Goal: Information Seeking & Learning: Learn about a topic

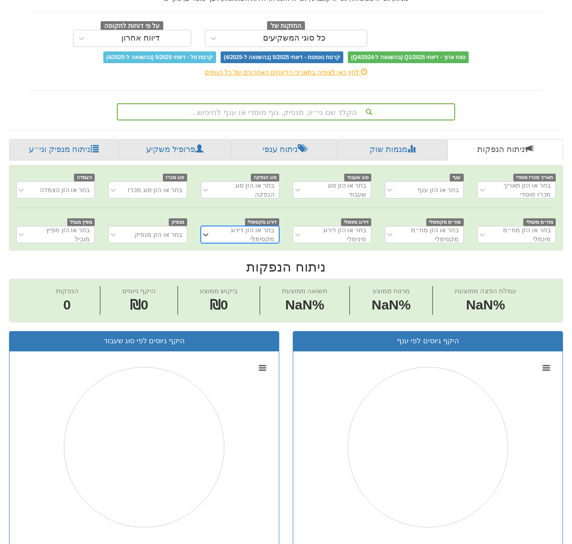
scroll to position [25, 0]
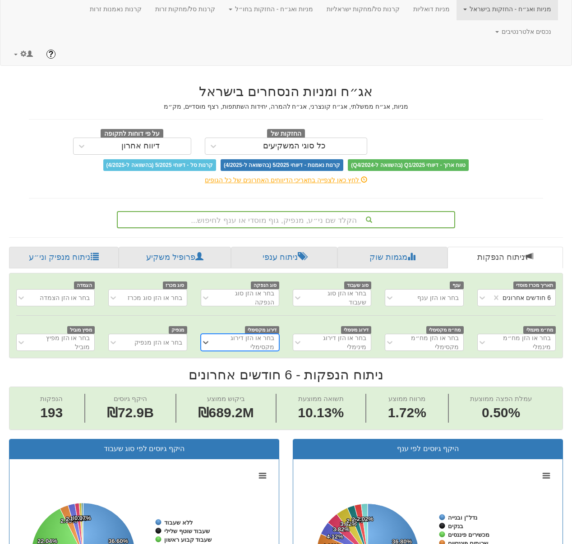
click at [321, 212] on div "הקלד שם ני״ע, מנפיק, גוף מוסדי או ענף לחיפוש..." at bounding box center [286, 219] width 337 height 15
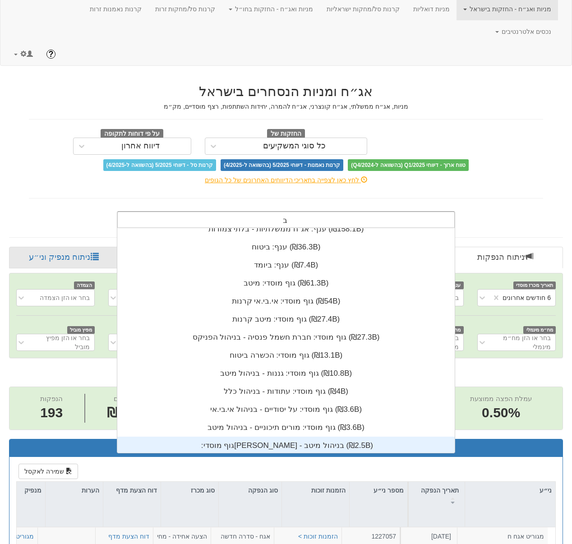
scroll to position [0, 0]
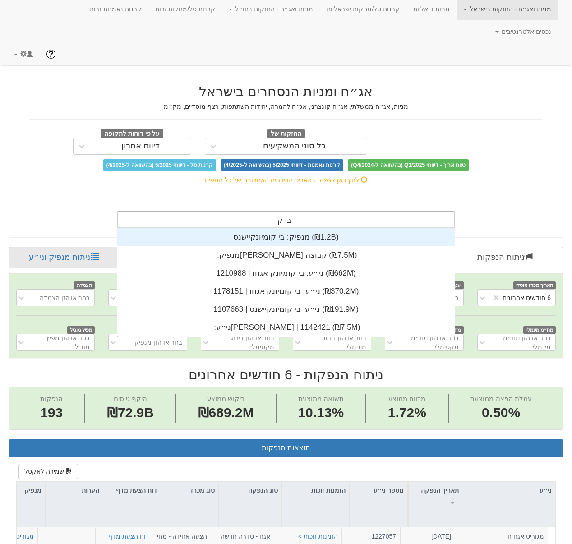
type input "בי קו"
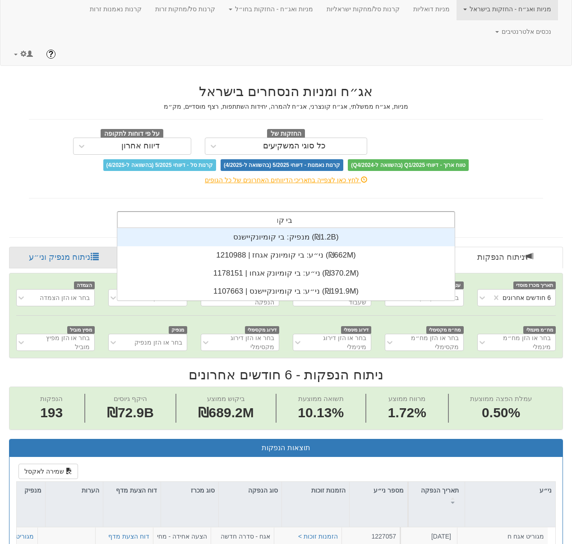
scroll to position [72, 0]
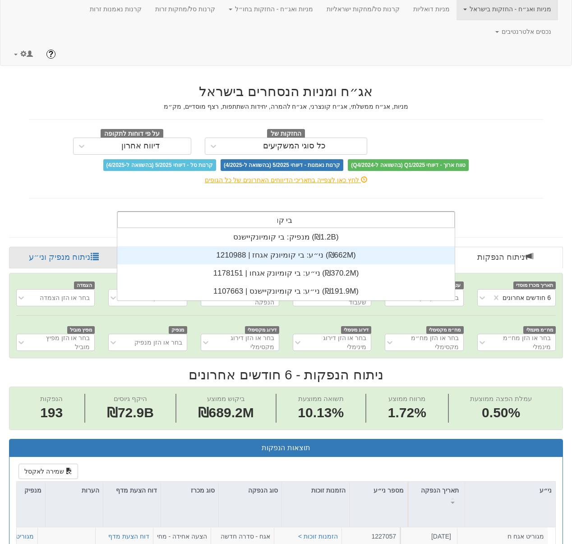
click at [312, 246] on div "ני״ע: ‏בי קומיונק אגחז | 1210988 ‎(₪662M)‎" at bounding box center [286, 255] width 338 height 18
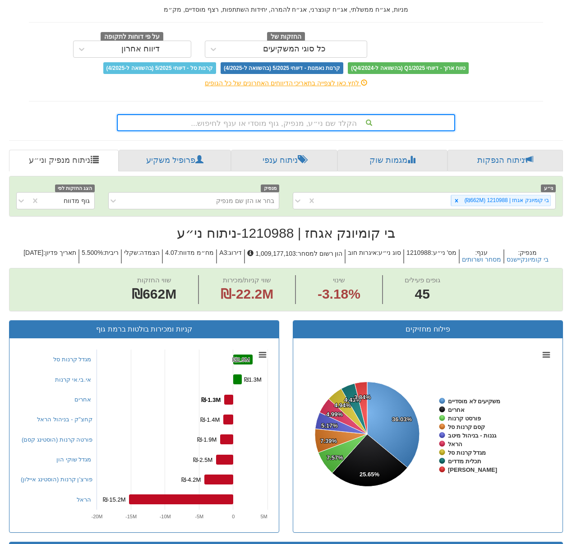
scroll to position [22, 0]
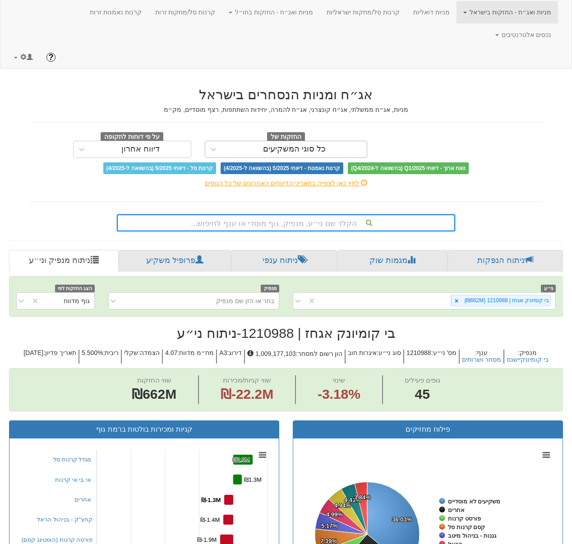
click at [240, 142] on div "כל סוגי המשקיעים" at bounding box center [294, 149] width 145 height 14
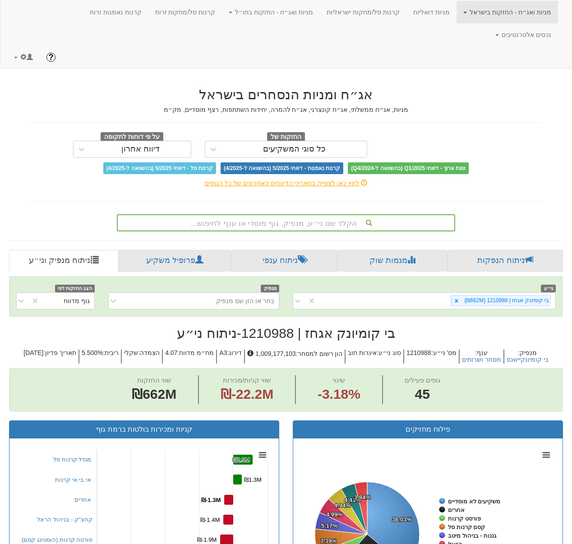
click at [345, 132] on div "החזקות של כל סוגי המשקיעים" at bounding box center [286, 145] width 176 height 26
click at [276, 132] on span "החזקות של" at bounding box center [286, 137] width 38 height 10
click at [271, 145] on div "כל סוגי המשקיעים" at bounding box center [294, 149] width 63 height 9
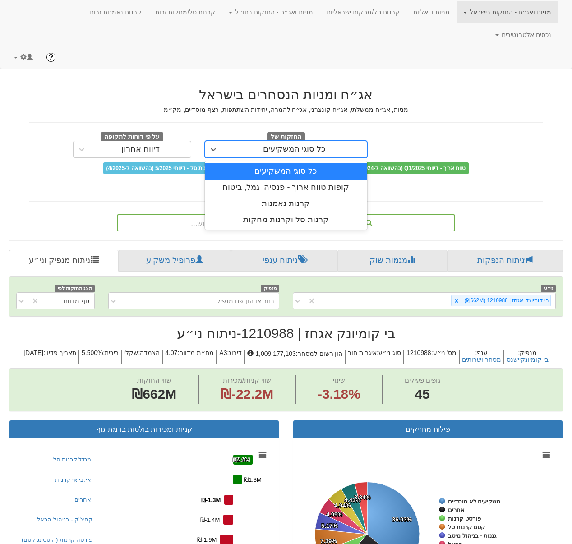
click at [286, 103] on div "אג״ח ומניות הנסחרים בישראל מניות, אג״ח ממשלתי, אג״ח קונצרני, אג״ח להמרה, יחידות…" at bounding box center [286, 130] width 515 height 87
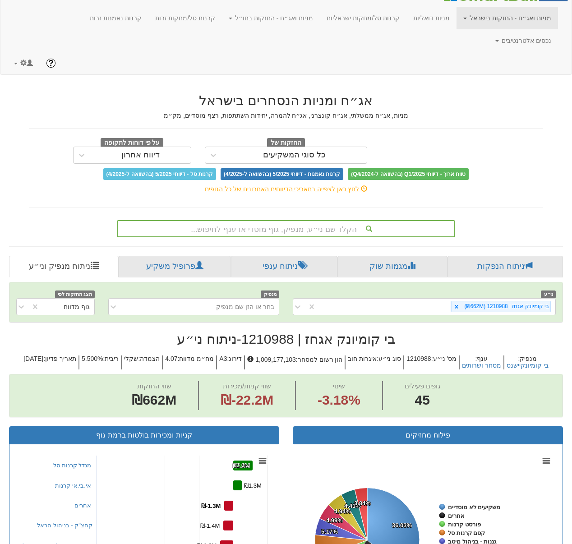
scroll to position [10, 0]
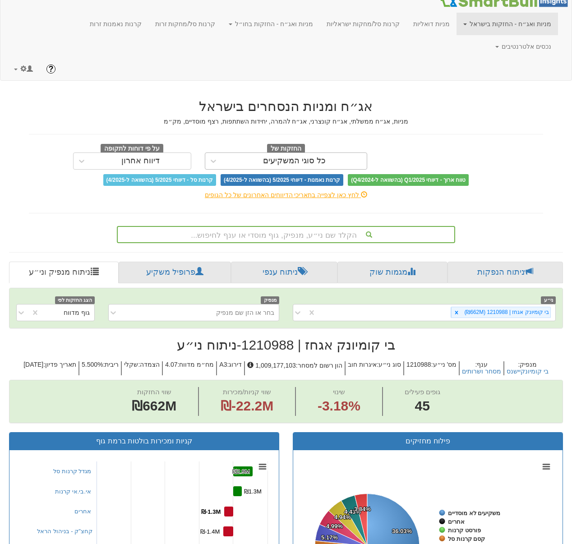
click at [265, 154] on div "כל סוגי המשקיעים" at bounding box center [294, 161] width 145 height 14
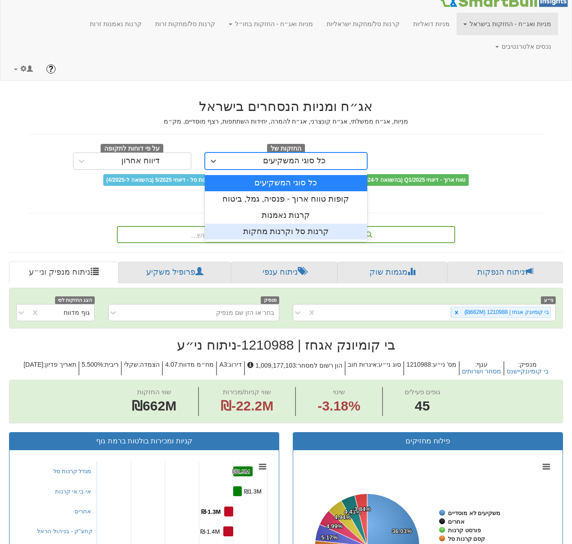
click at [280, 224] on div "קרנות סל וקרנות מחקות" at bounding box center [286, 232] width 163 height 16
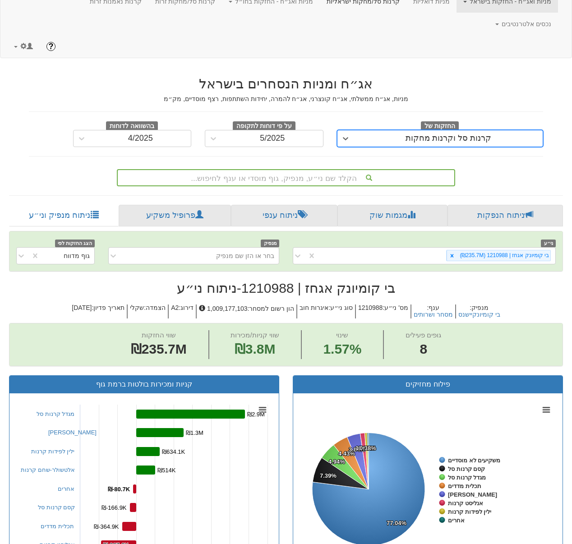
scroll to position [22, 0]
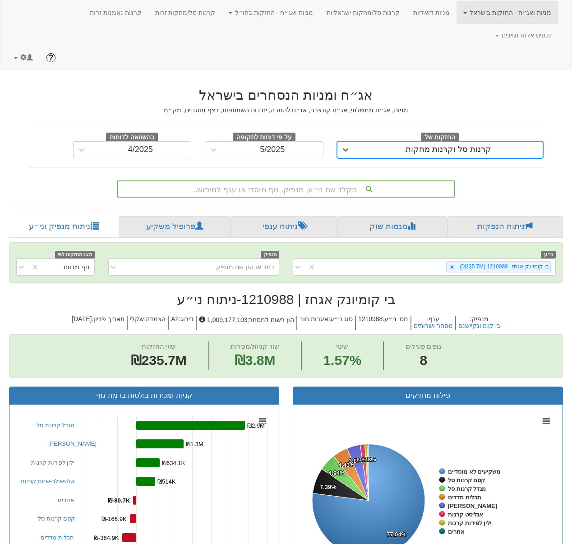
click at [330, 181] on div "הקלד שם ני״ע, מנפיק, גוף מוסדי או ענף לחיפוש..." at bounding box center [286, 188] width 337 height 15
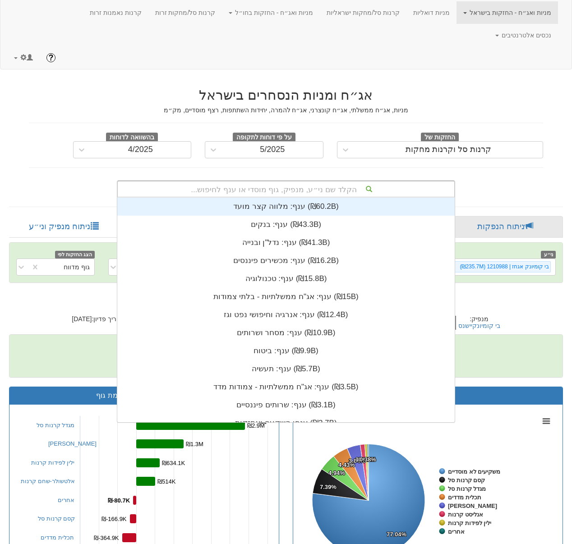
scroll to position [225, 0]
click at [347, 146] on div "אג״ח ומניות הנסחרים בישראל מניות, אג״ח ממשלתי, אג״ח קונצרני, אג״ח להמרה, יחידות…" at bounding box center [286, 138] width 528 height 119
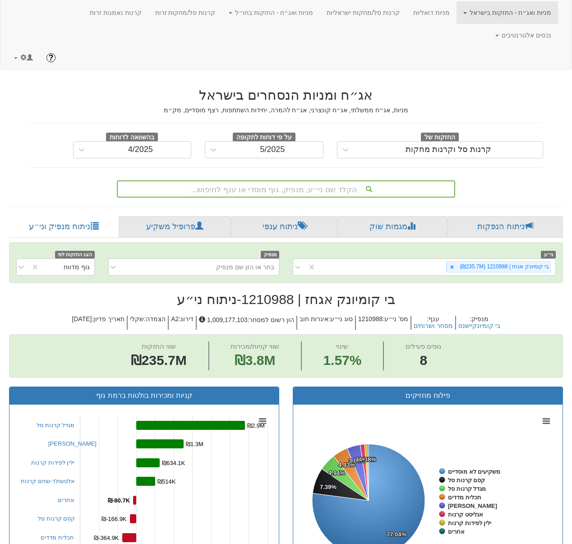
click at [303, 142] on div "אג״ח ומניות הנסחרים בישראל מניות, אג״ח ממשלתי, אג״ח קונצרני, אג״ח להמרה, יחידות…" at bounding box center [286, 138] width 528 height 119
drag, startPoint x: 292, startPoint y: 162, endPoint x: 300, endPoint y: 168, distance: 10.3
click at [293, 181] on div "הקלד שם ני״ע, מנפיק, גוף מוסדי או ענף לחיפוש..." at bounding box center [286, 188] width 337 height 15
